Goal: Navigation & Orientation: Find specific page/section

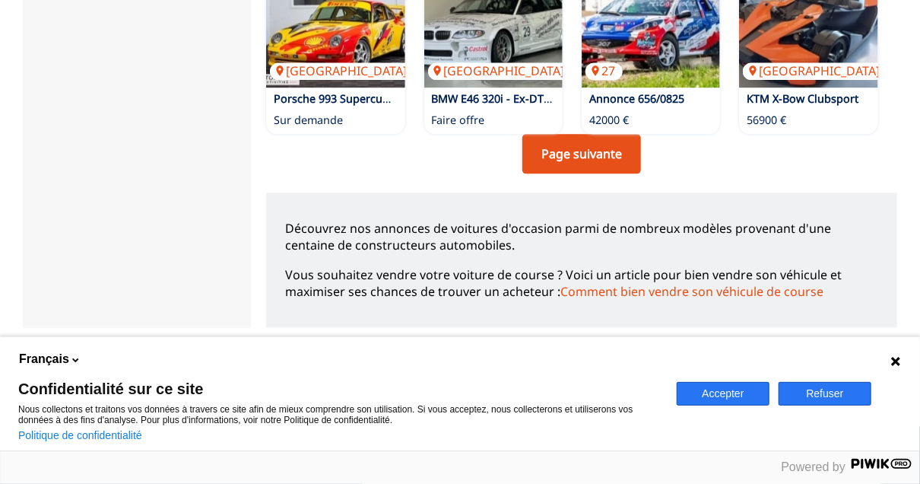
scroll to position [1369, 0]
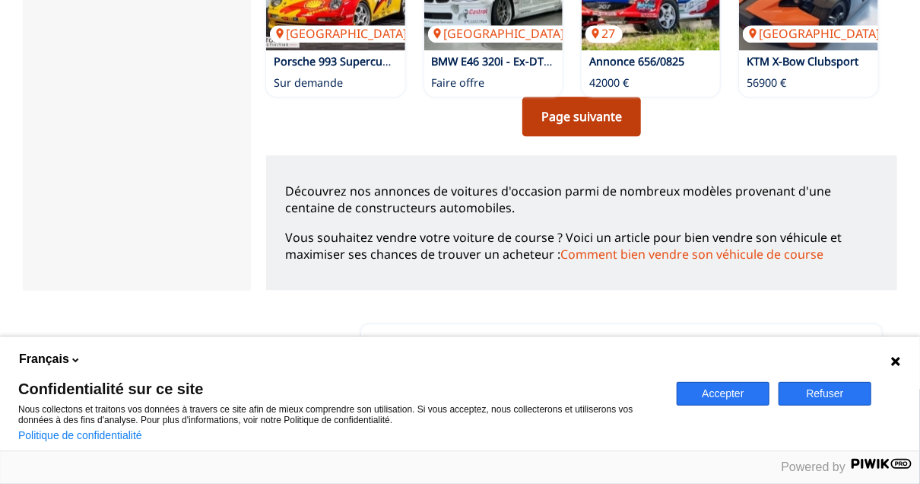
click at [575, 116] on link "Page suivante" at bounding box center [582, 117] width 119 height 40
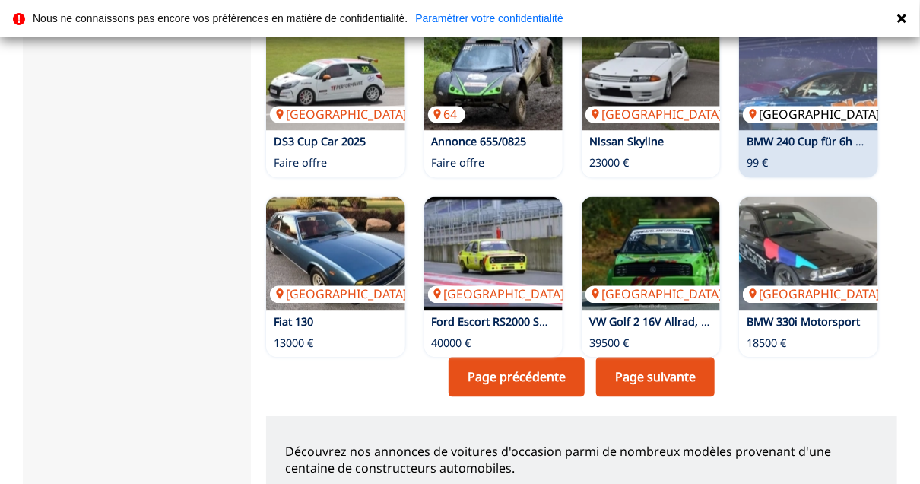
scroll to position [1141, 0]
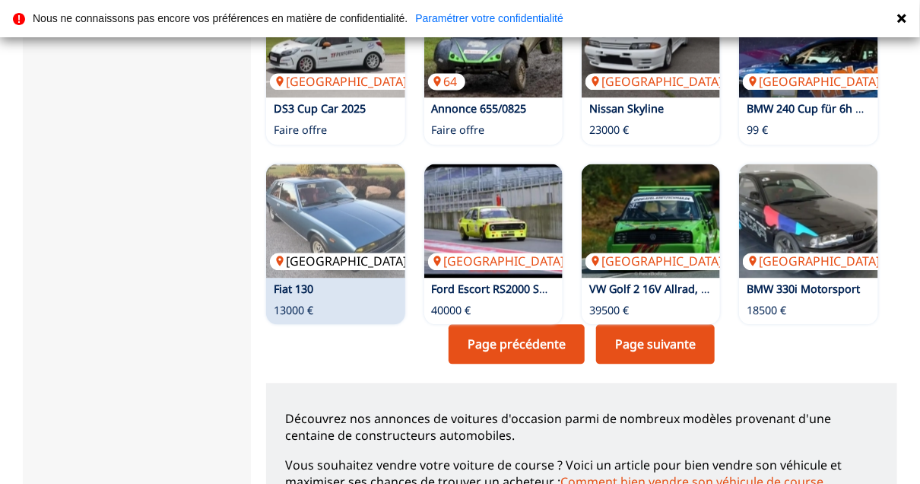
click at [345, 246] on img at bounding box center [335, 221] width 138 height 114
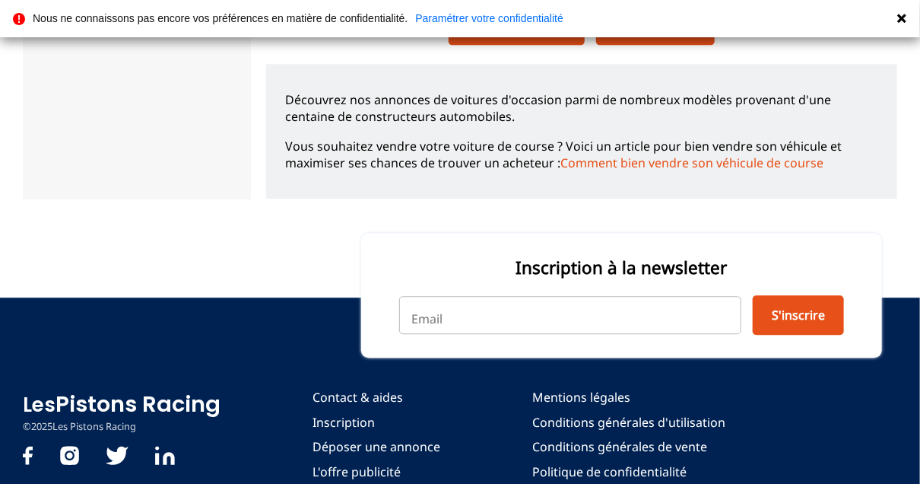
scroll to position [1513, 0]
